Goal: Navigation & Orientation: Find specific page/section

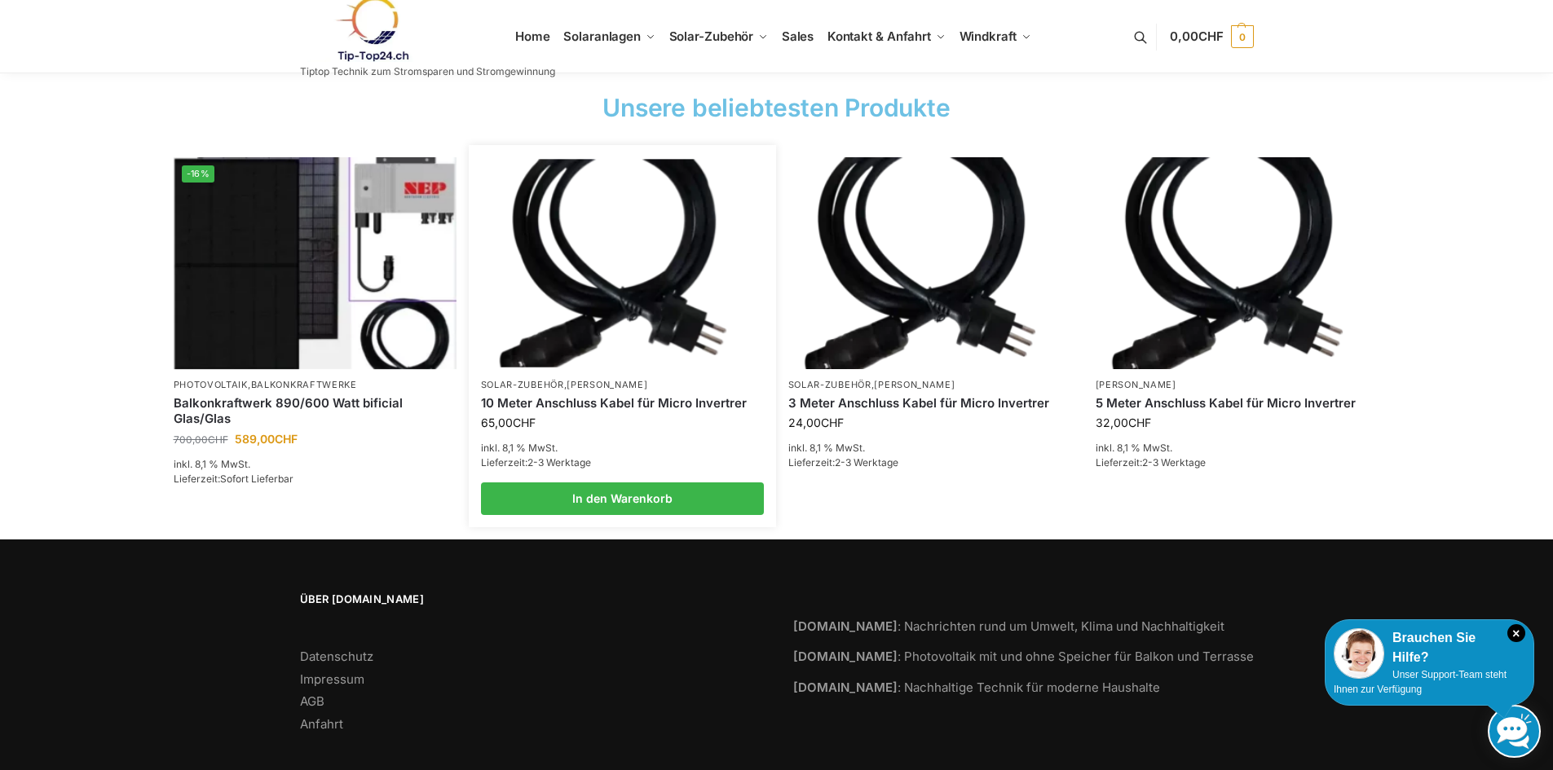
scroll to position [2450, 0]
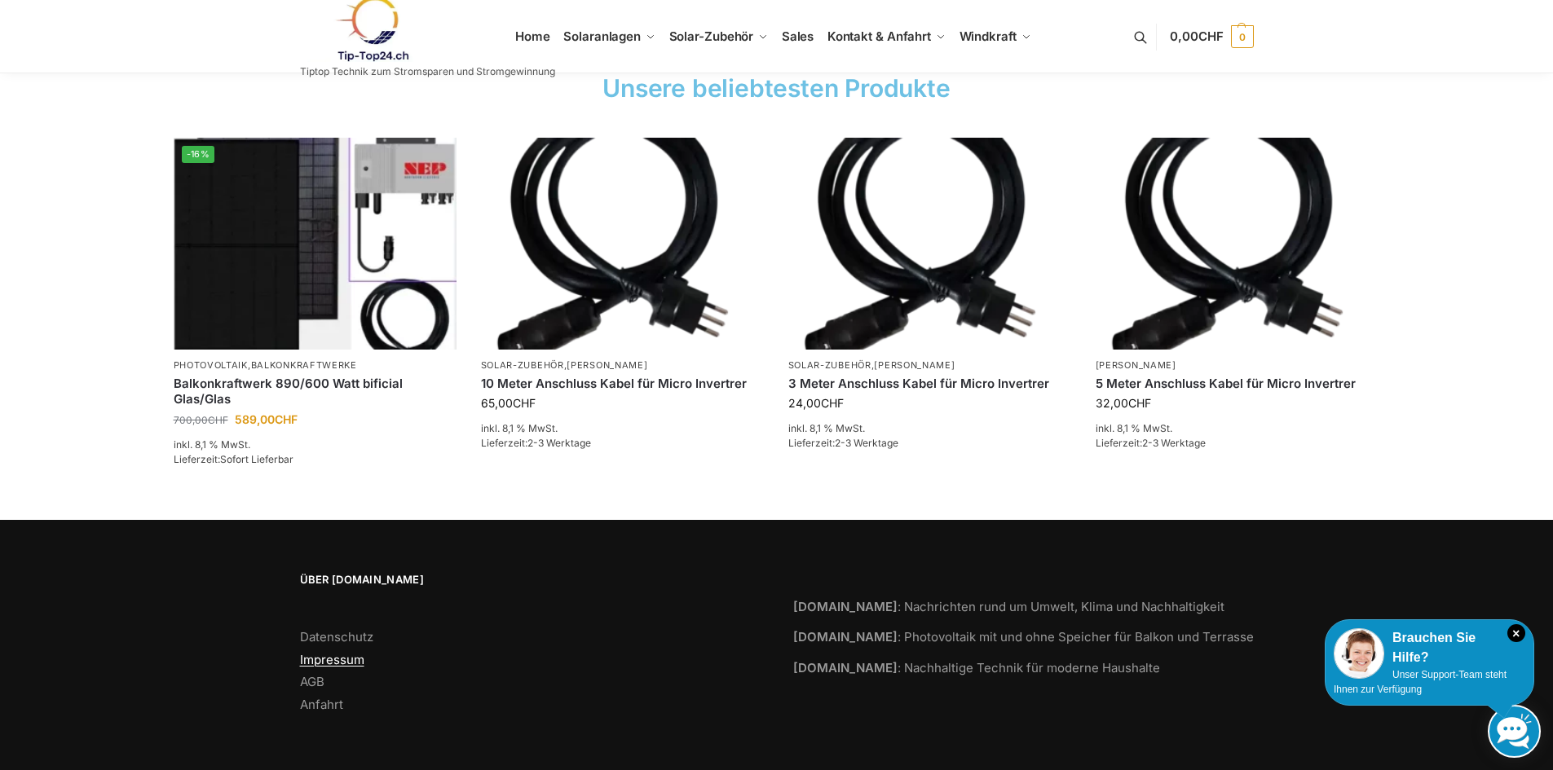
click at [332, 661] on link "Impressum" at bounding box center [332, 659] width 64 height 15
click at [321, 706] on link "Anfahrt" at bounding box center [321, 704] width 43 height 15
